Goal: Transaction & Acquisition: Purchase product/service

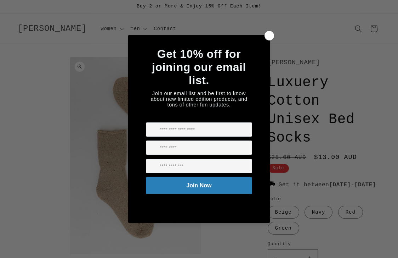
click at [271, 35] on icon at bounding box center [270, 36] width 8 height 8
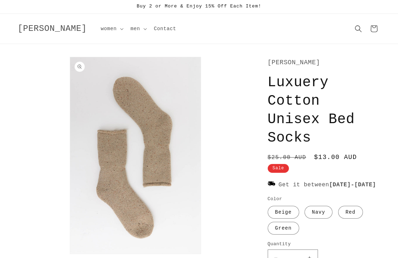
click at [149, 169] on img "Gallery Viewer" at bounding box center [135, 155] width 131 height 196
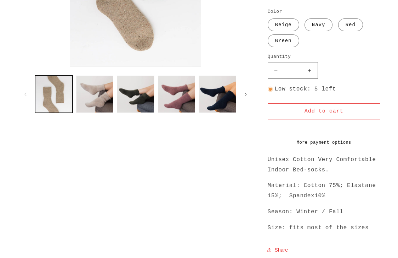
scroll to position [201, 0]
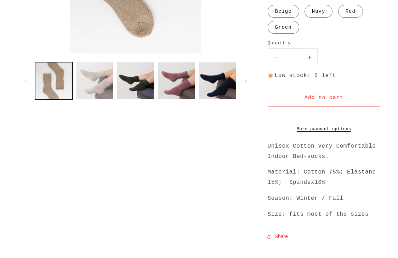
click at [97, 89] on button "Load image 2 in gallery view" at bounding box center [95, 81] width 38 height 38
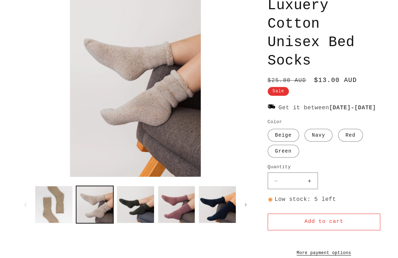
scroll to position [57, 0]
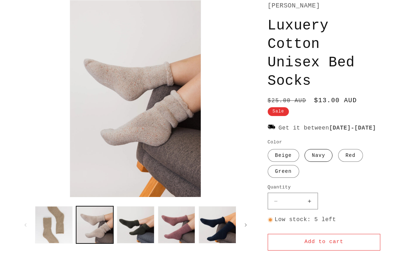
click at [319, 162] on label "Navy Variant sold out or unavailable" at bounding box center [319, 155] width 28 height 13
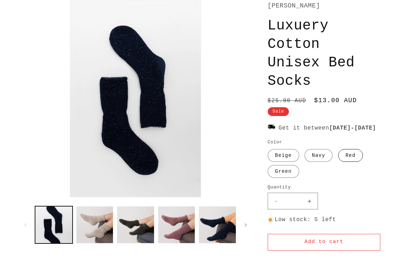
click at [348, 161] on label "Red Variant sold out or unavailable" at bounding box center [350, 155] width 25 height 13
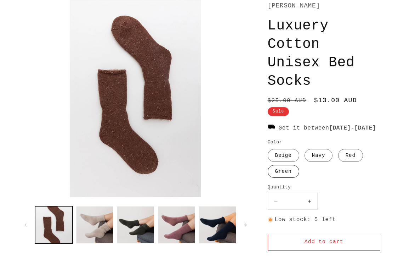
click at [279, 176] on label "Green Variant sold out or unavailable" at bounding box center [284, 171] width 32 height 13
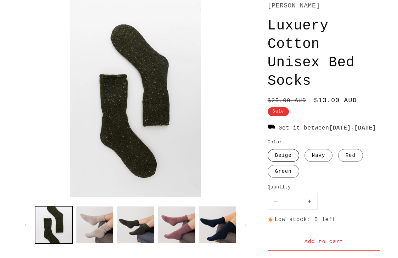
click at [290, 162] on label "Beige Variant sold out or unavailable" at bounding box center [284, 155] width 32 height 13
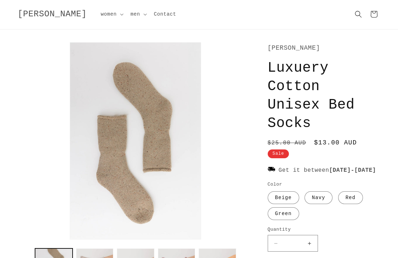
scroll to position [7, 0]
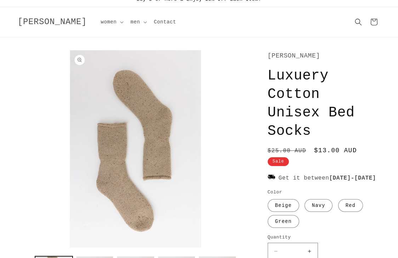
click at [145, 157] on img "Gallery Viewer" at bounding box center [135, 148] width 131 height 196
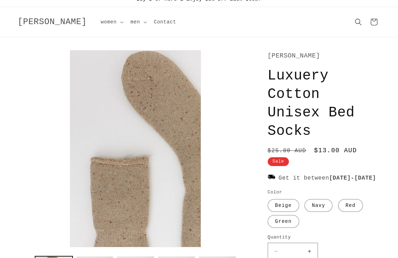
click at [105, 89] on div "Gallery Viewer" at bounding box center [135, 148] width 131 height 196
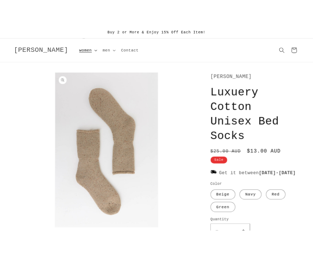
scroll to position [0, 0]
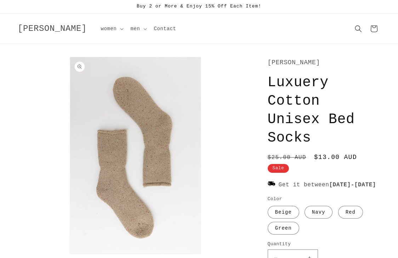
click at [303, 54] on product-info "Image 1 is now available in gallery view Skip to product information Open media…" at bounding box center [199, 249] width 398 height 410
